Goal: Communication & Community: Answer question/provide support

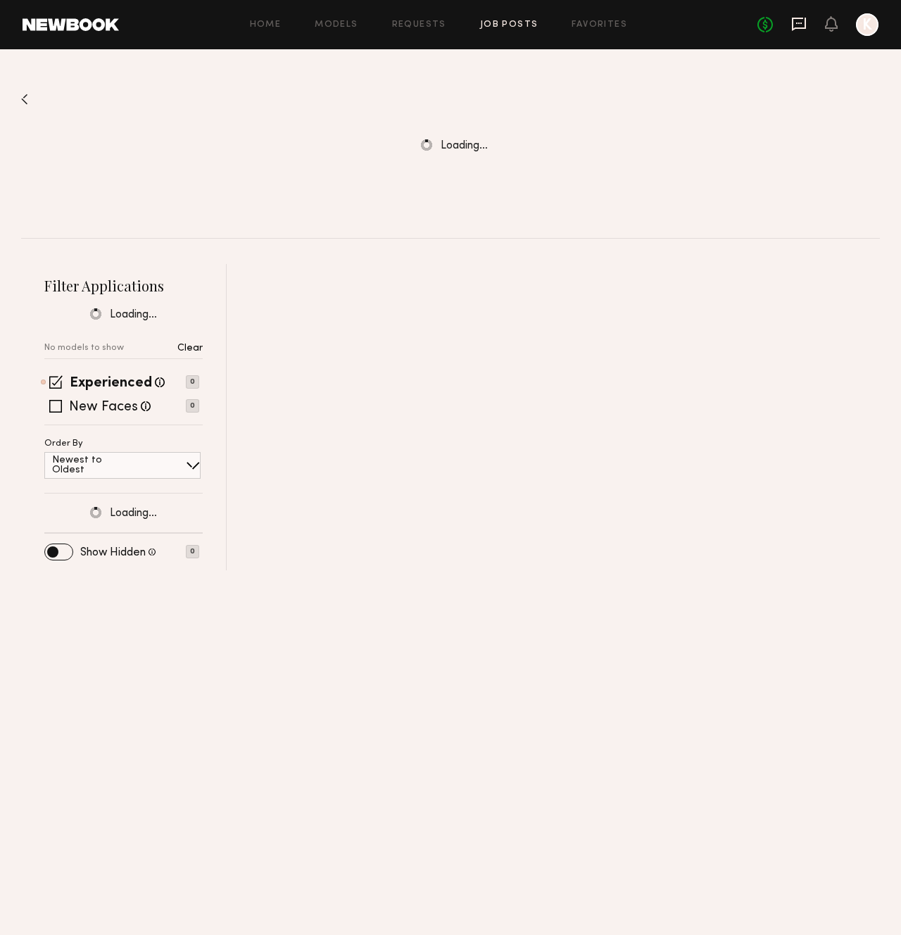
click at [803, 24] on icon at bounding box center [798, 23] width 15 height 15
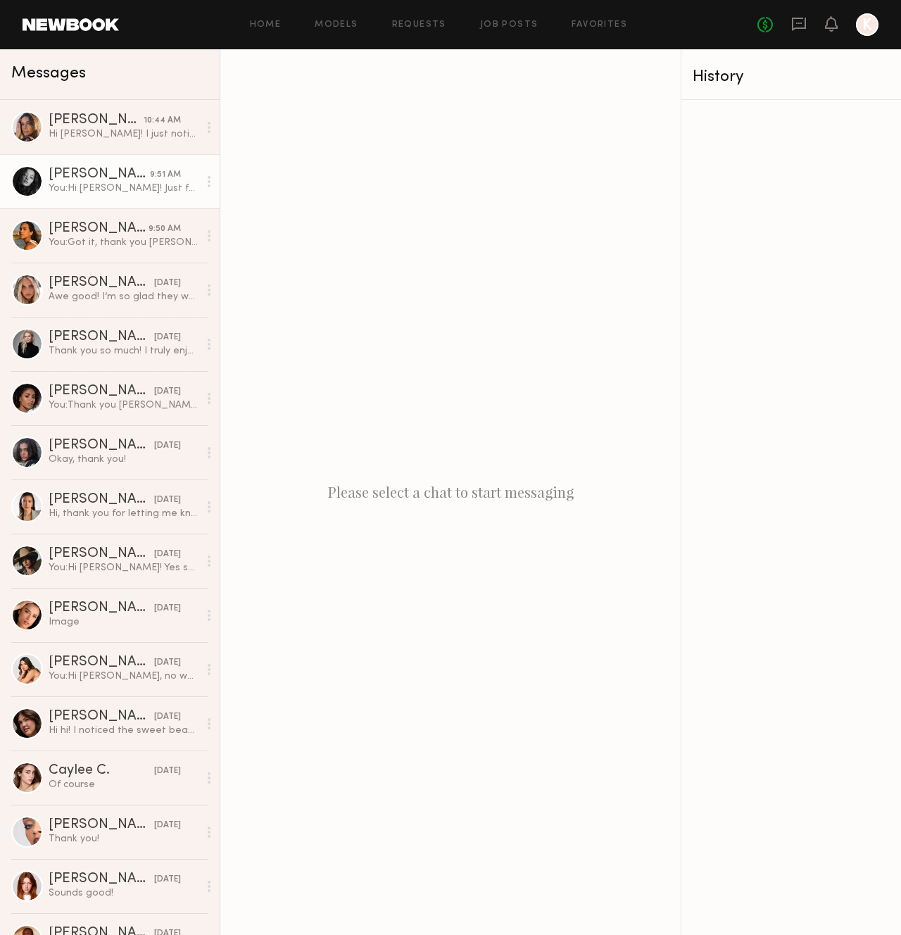
click at [133, 199] on link "[PERSON_NAME] 9:51 AM You: Hi [PERSON_NAME]! Just following up on my inquiry [D…" at bounding box center [110, 181] width 220 height 54
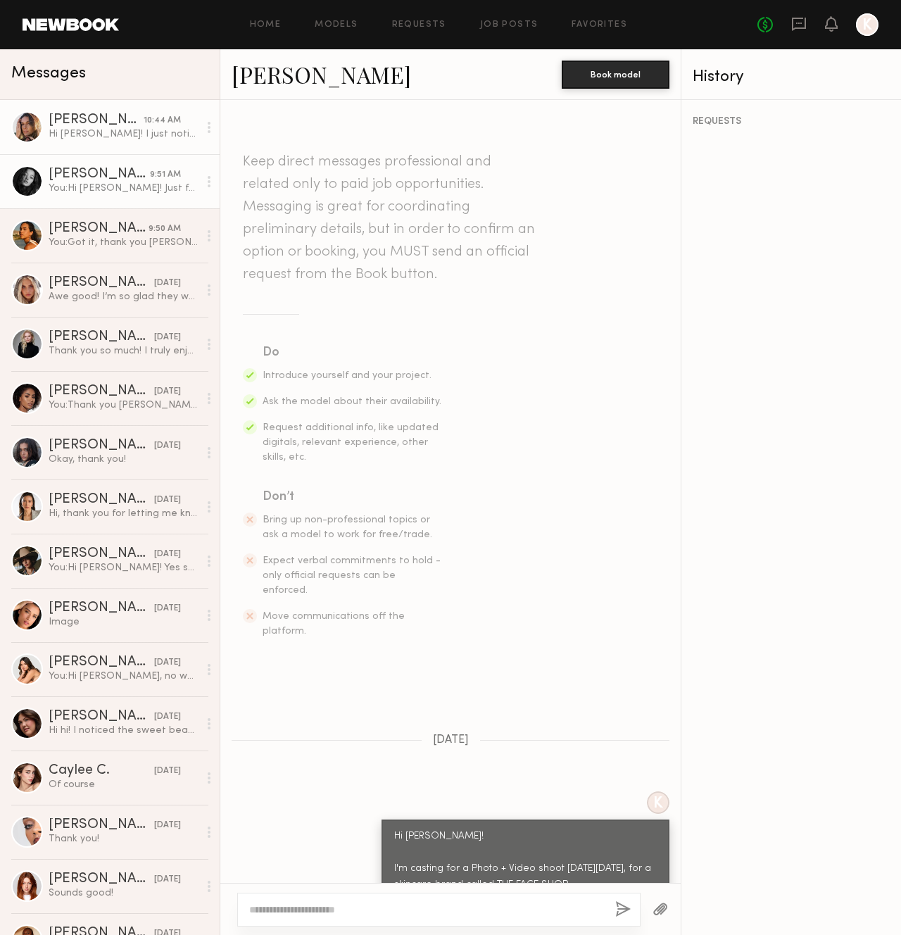
click at [80, 139] on div "Hi [PERSON_NAME]! I just noticed I left with the earrings. Please let me know t…" at bounding box center [124, 133] width 150 height 13
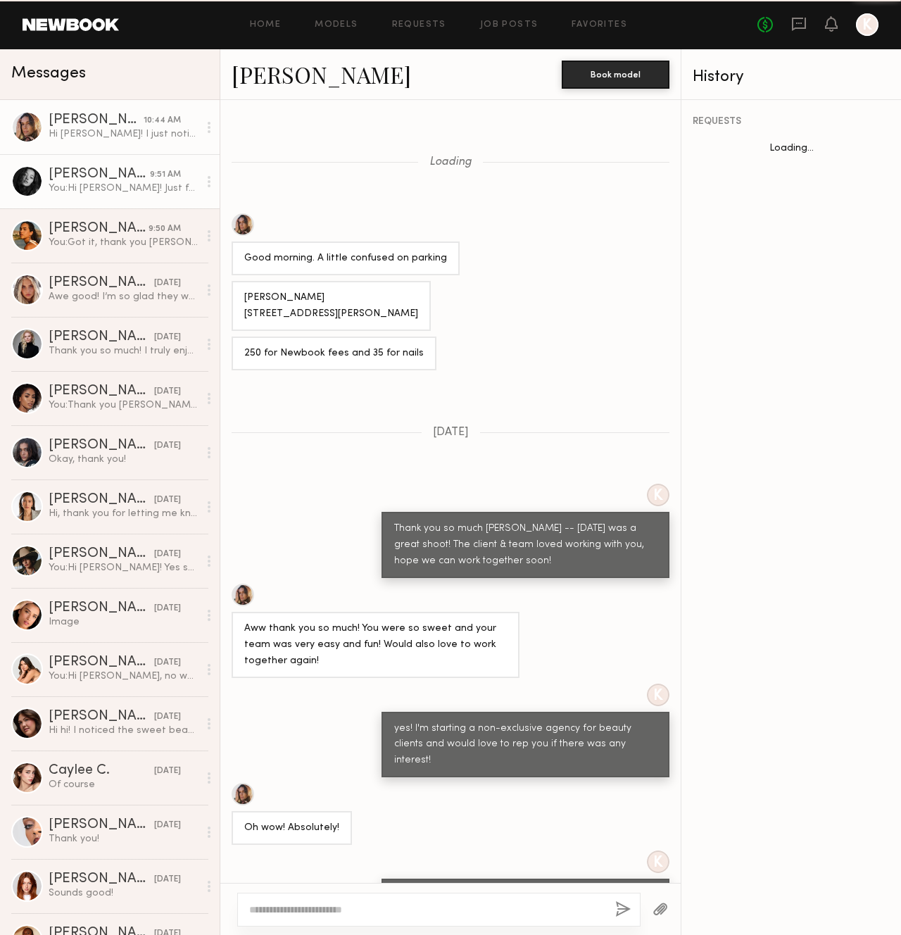
scroll to position [813, 0]
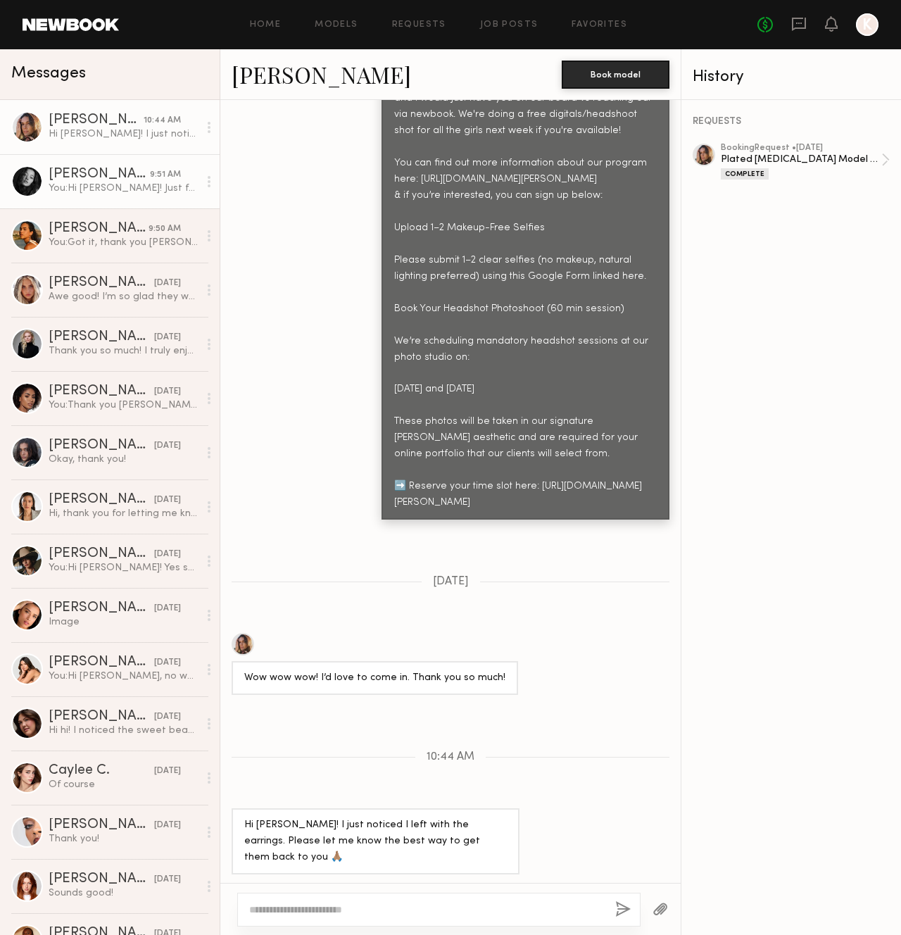
click at [116, 184] on div "You: Hi [PERSON_NAME]! Just following up on my inquiry [DATE] -- let me know if…" at bounding box center [124, 188] width 150 height 13
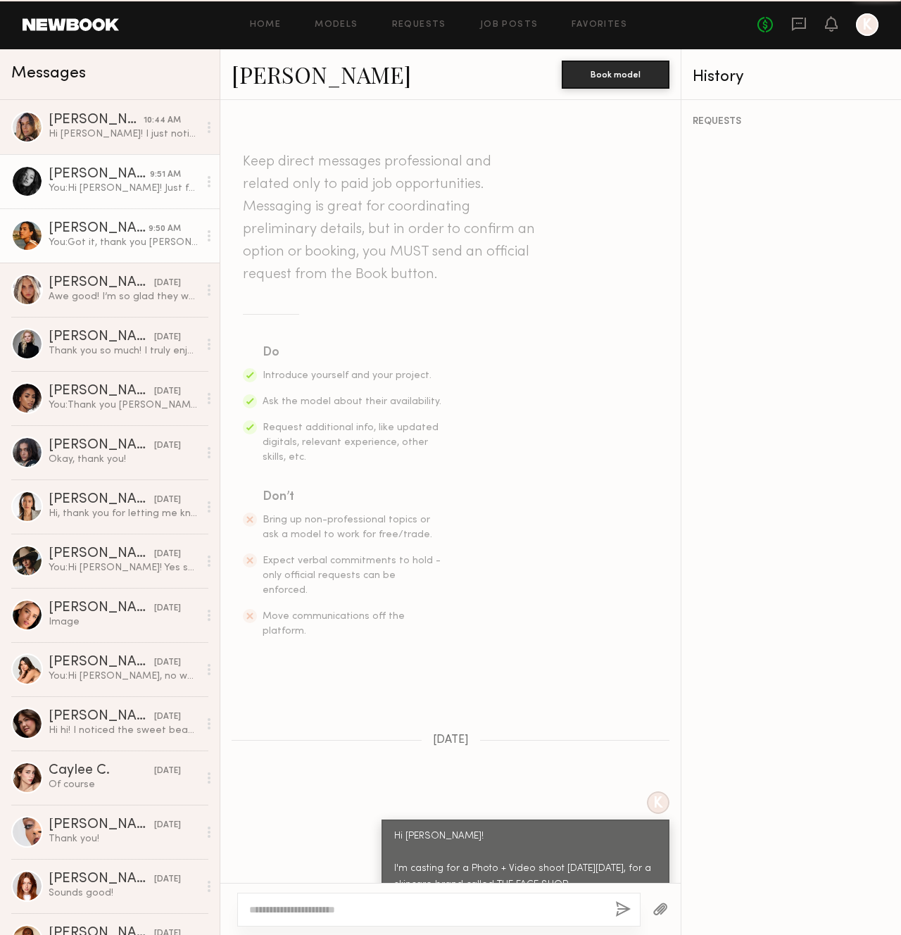
scroll to position [360, 0]
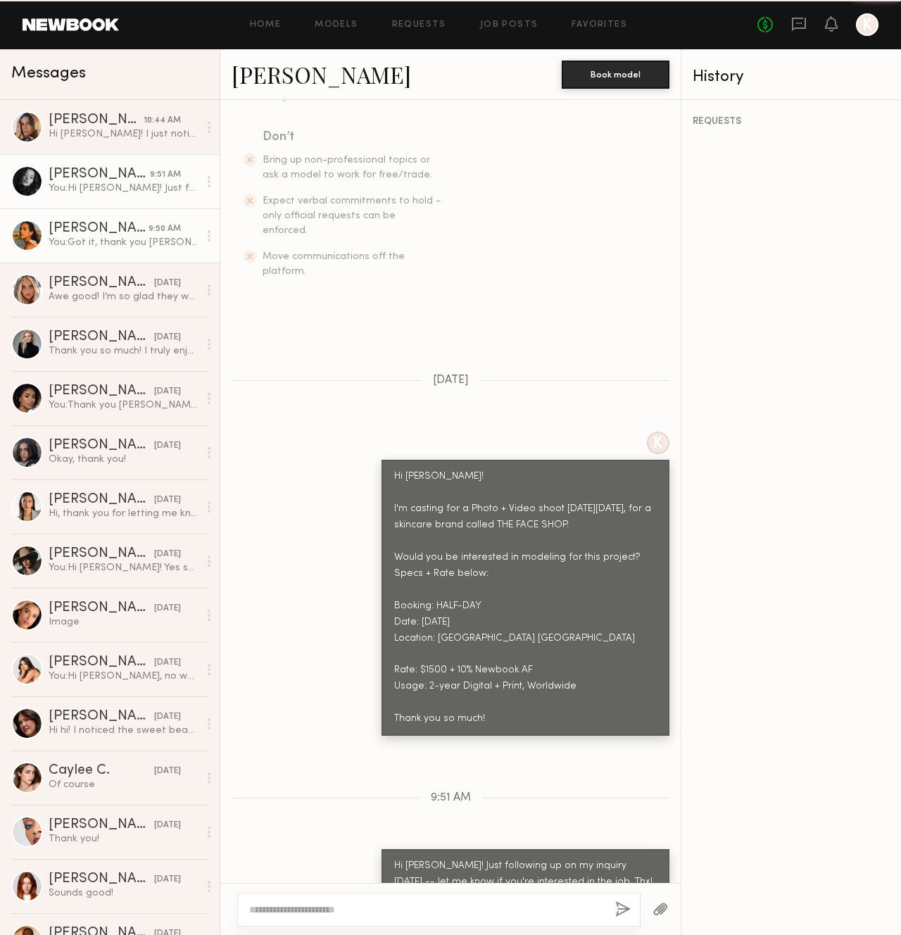
click at [114, 226] on div "[PERSON_NAME]" at bounding box center [99, 229] width 100 height 14
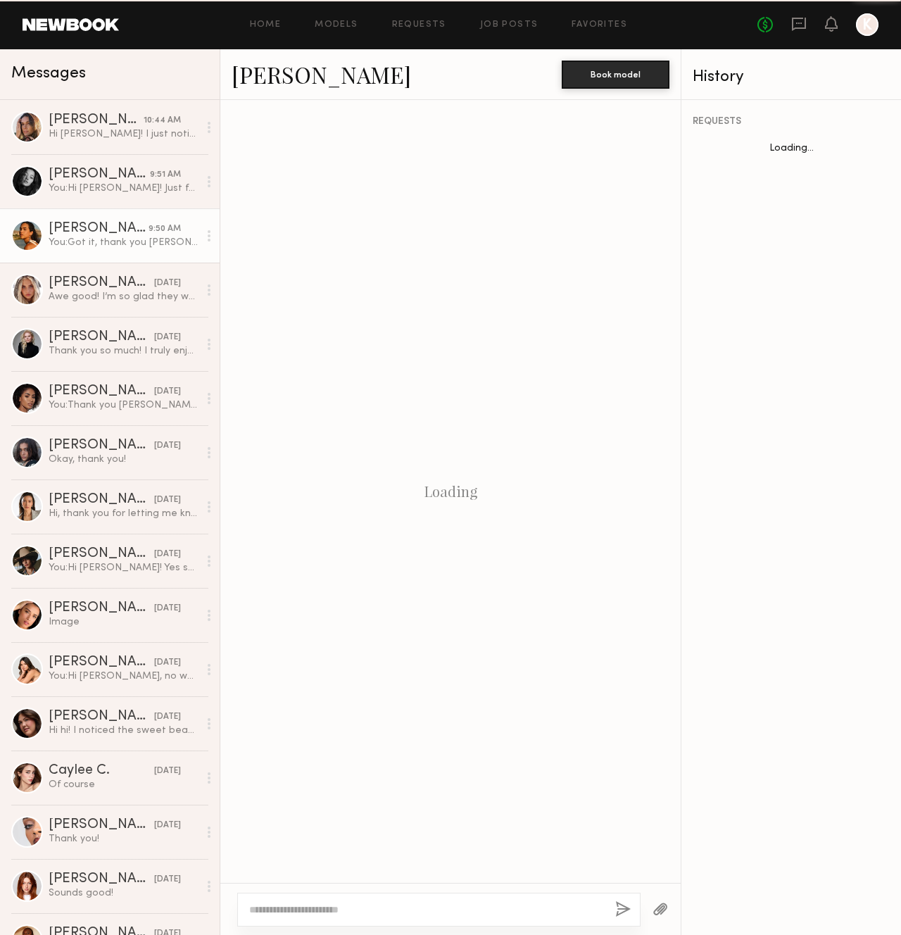
scroll to position [427, 0]
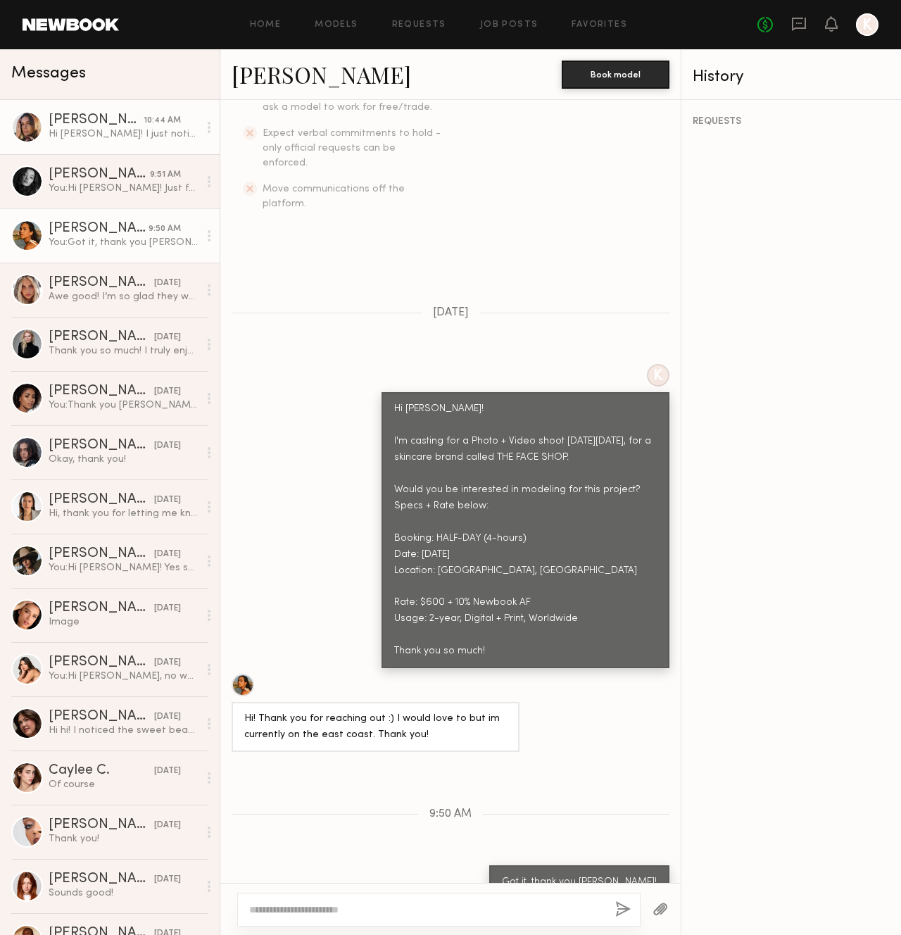
click at [112, 144] on link "[PERSON_NAME] 10:44 AM Hi [PERSON_NAME]! I just noticed I left with the earring…" at bounding box center [110, 127] width 220 height 54
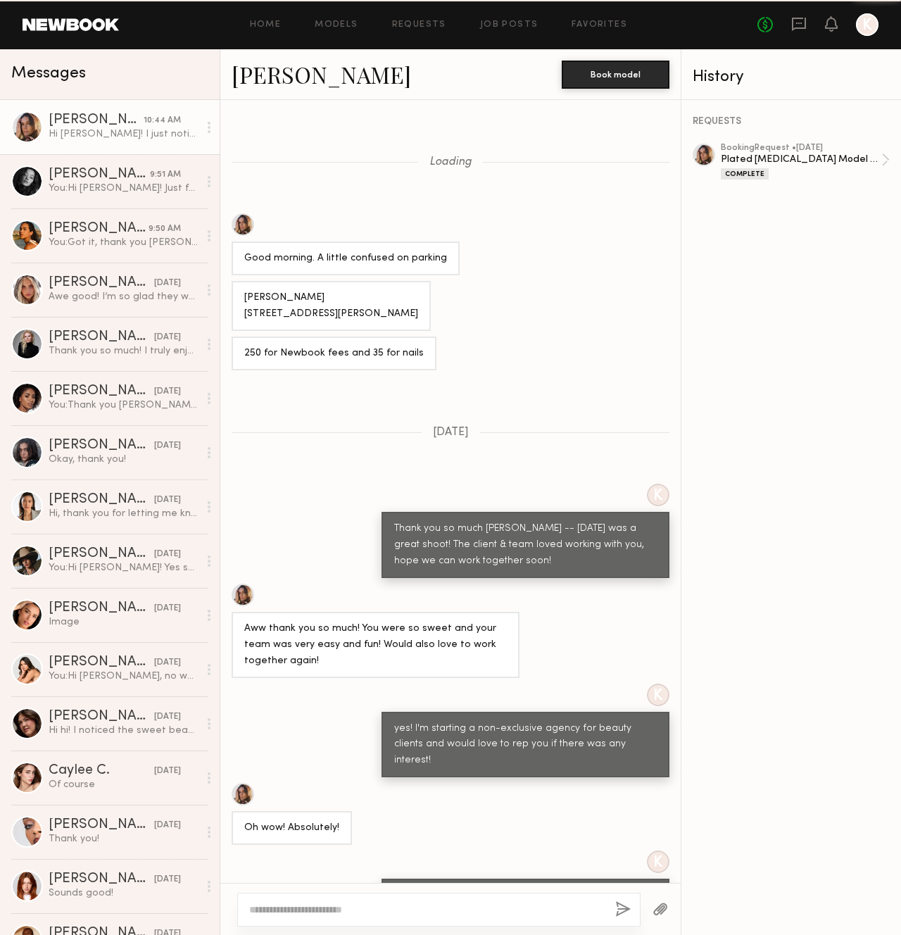
scroll to position [813, 0]
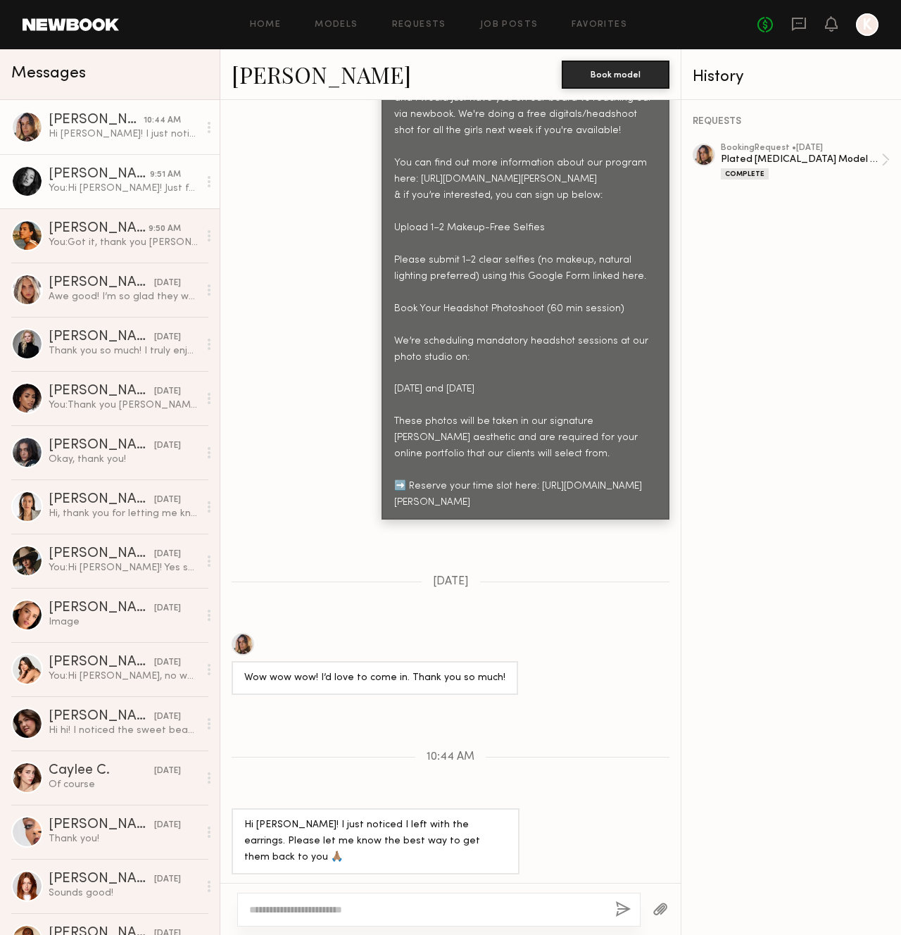
click at [120, 175] on div "[PERSON_NAME]" at bounding box center [99, 175] width 101 height 14
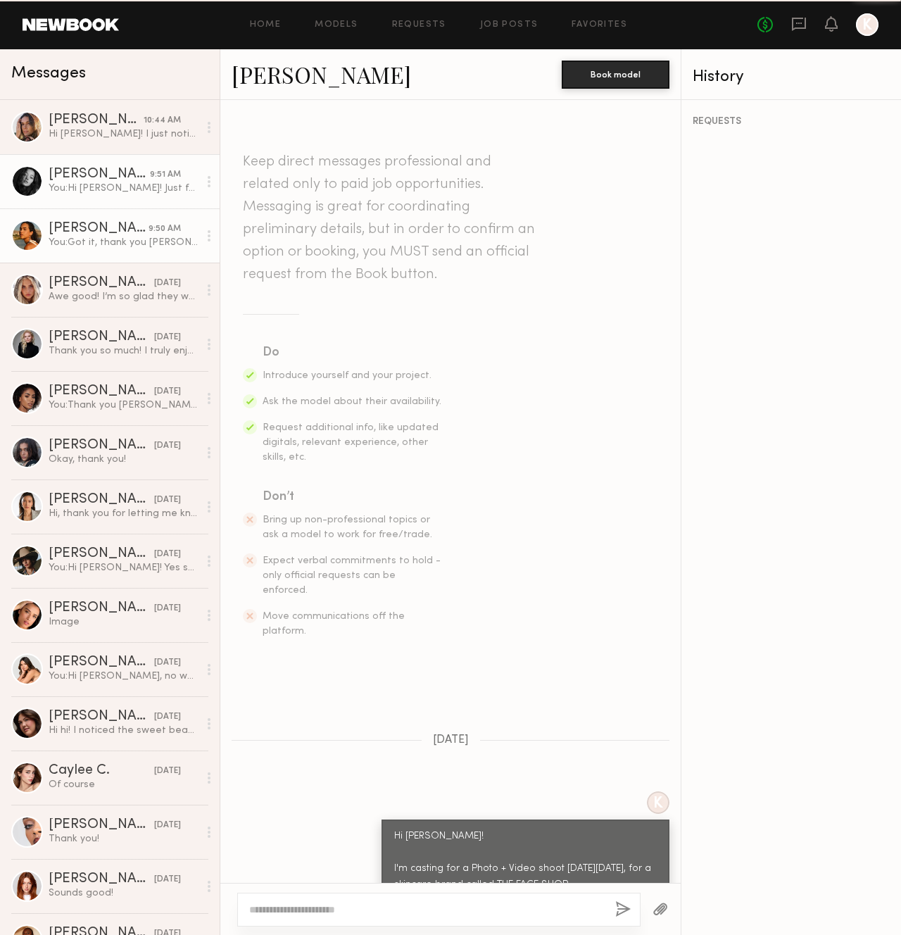
scroll to position [360, 0]
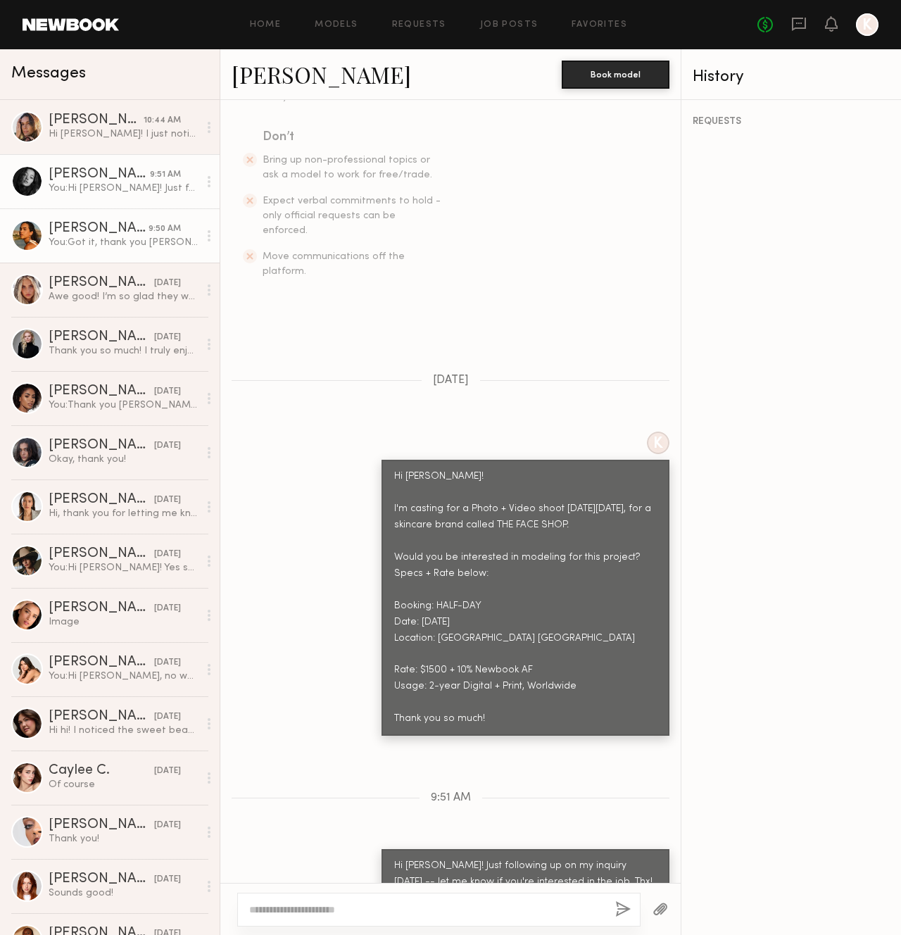
click at [113, 236] on div "You: Got it, thank you [PERSON_NAME]!" at bounding box center [124, 242] width 150 height 13
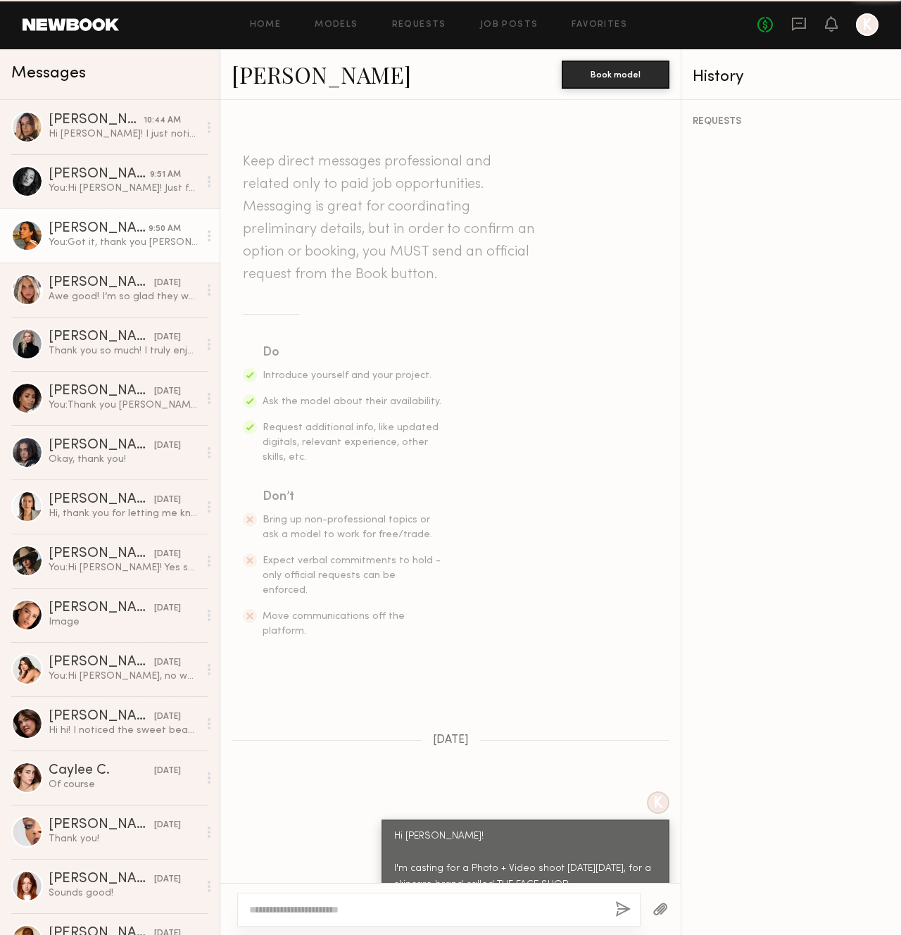
scroll to position [427, 0]
